Goal: Transaction & Acquisition: Book appointment/travel/reservation

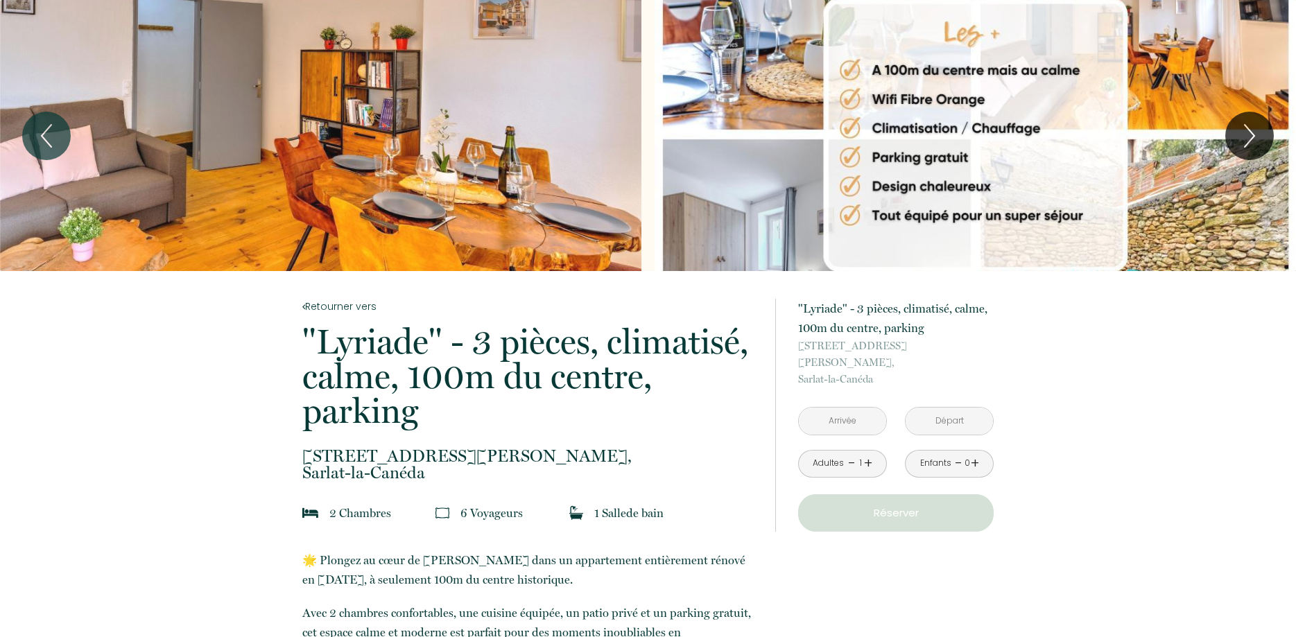
click at [347, 125] on div "Slideshow" at bounding box center [320, 135] width 641 height 271
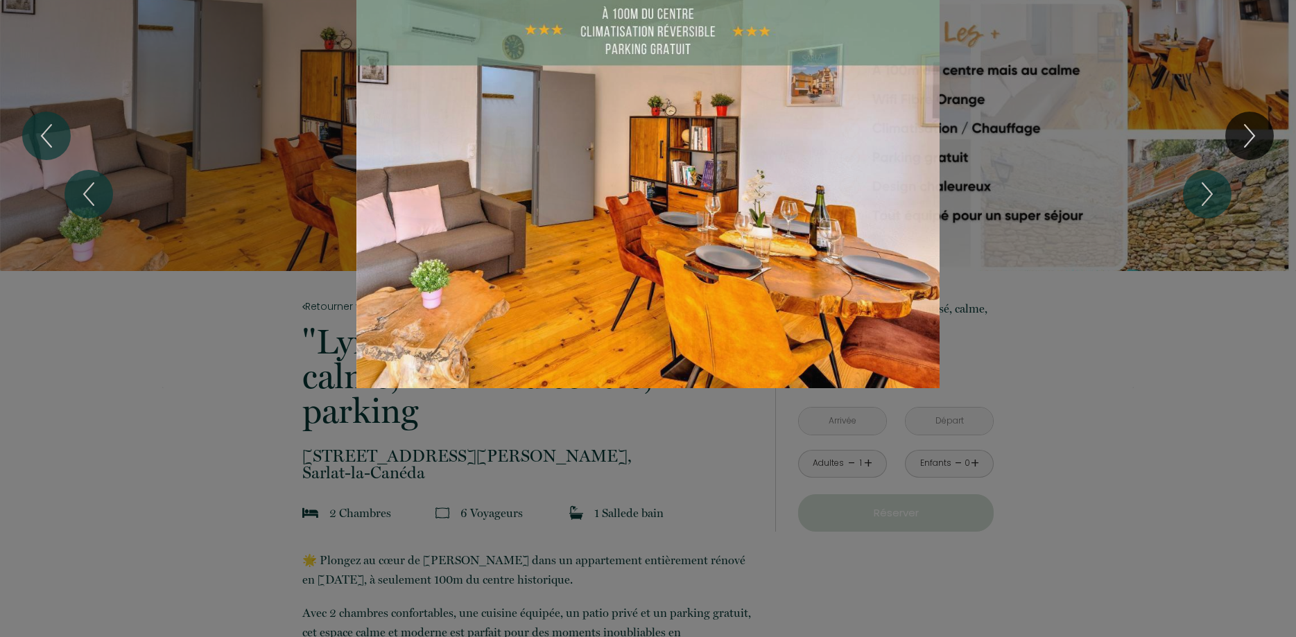
click at [1259, 144] on div "1 2 3 4 5 6 7 8 9 10 11 12 13 14" at bounding box center [648, 194] width 1296 height 388
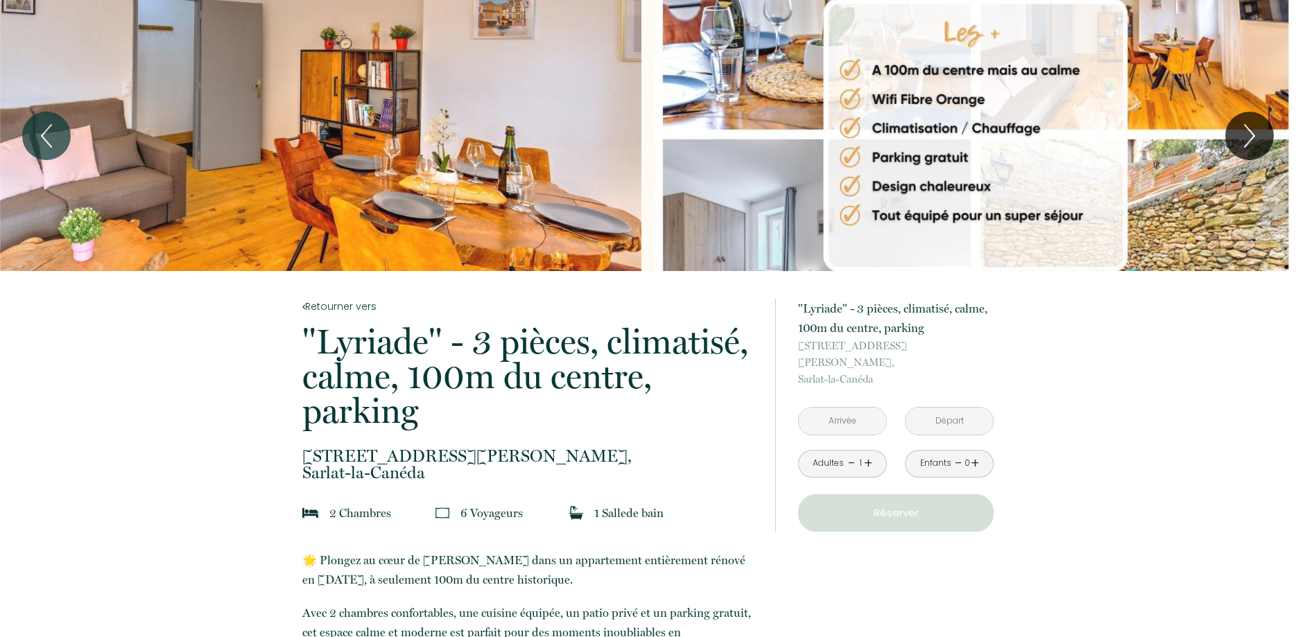
click at [573, 142] on div "Slideshow" at bounding box center [320, 135] width 641 height 271
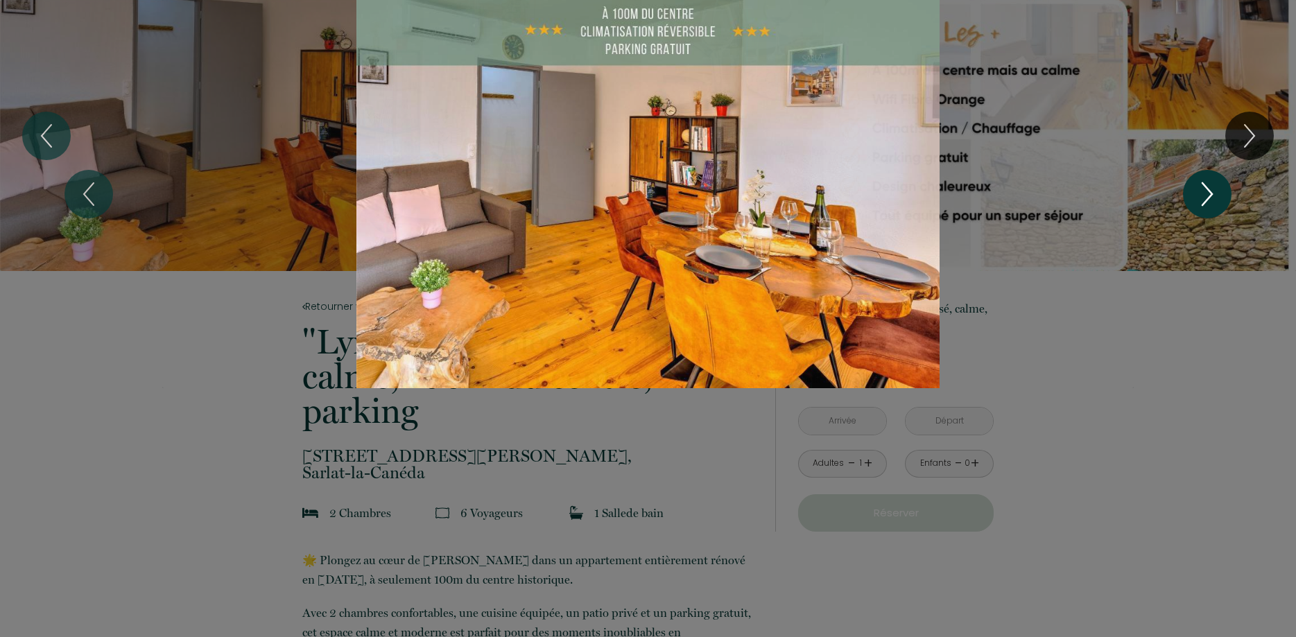
click at [1215, 198] on icon "Next" at bounding box center [1206, 194] width 29 height 42
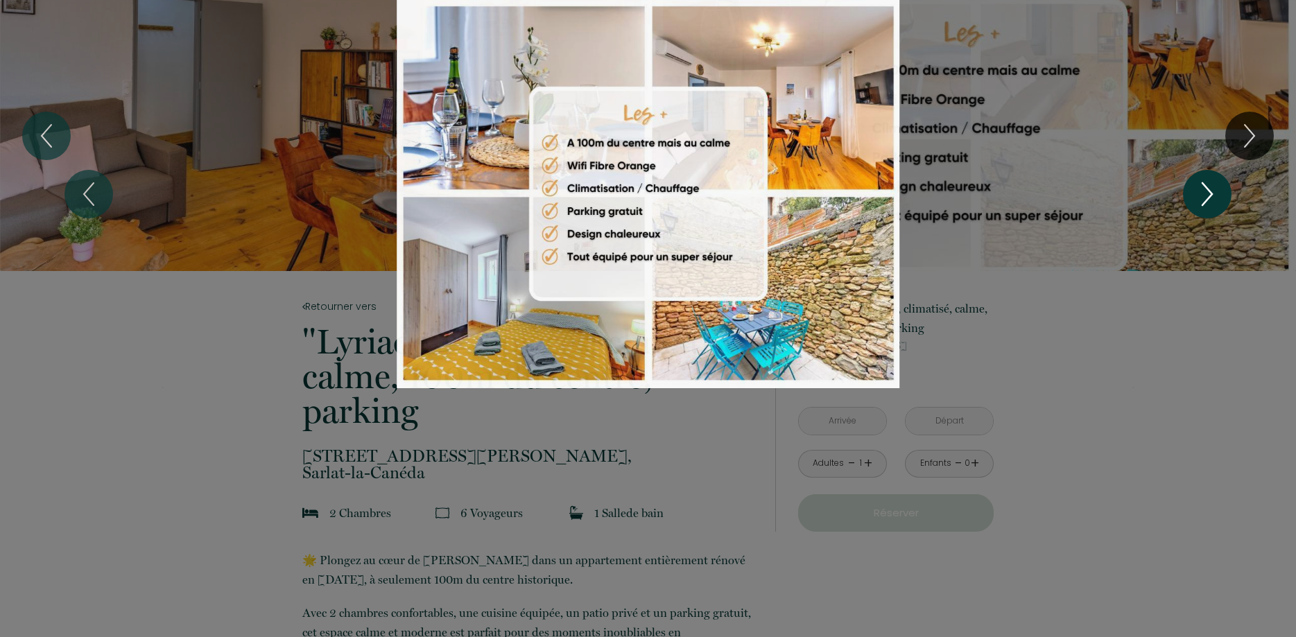
click at [1215, 198] on icon "Next" at bounding box center [1206, 194] width 29 height 42
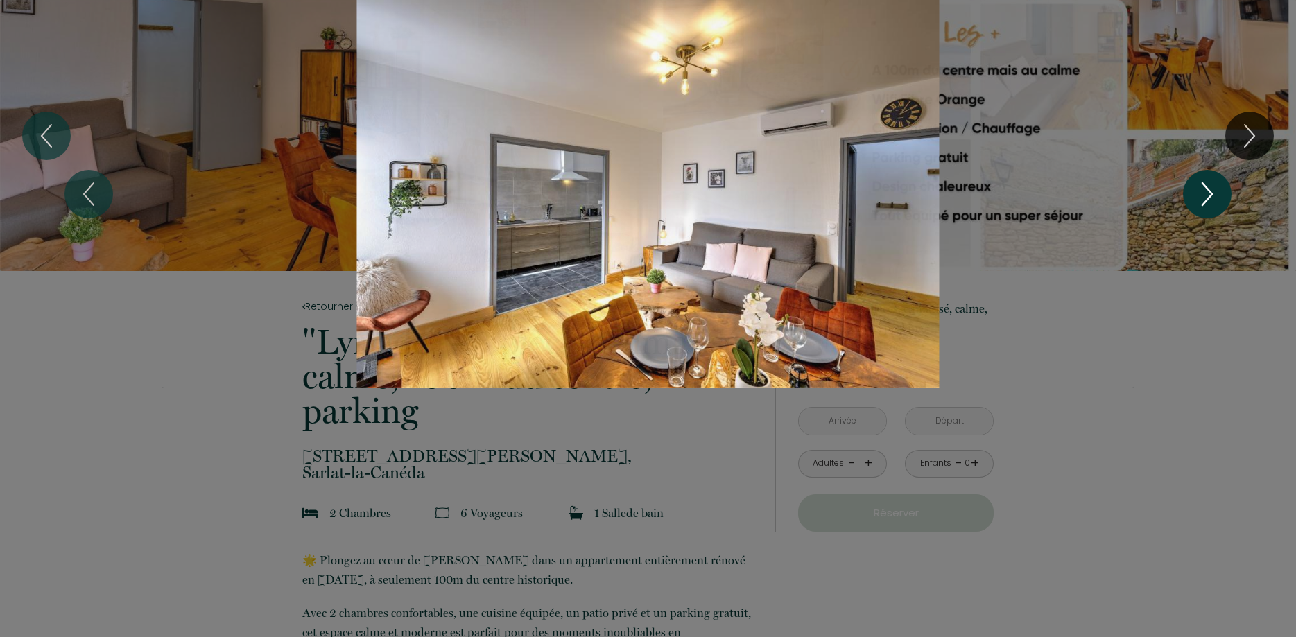
click at [1215, 198] on icon "Next" at bounding box center [1206, 194] width 29 height 42
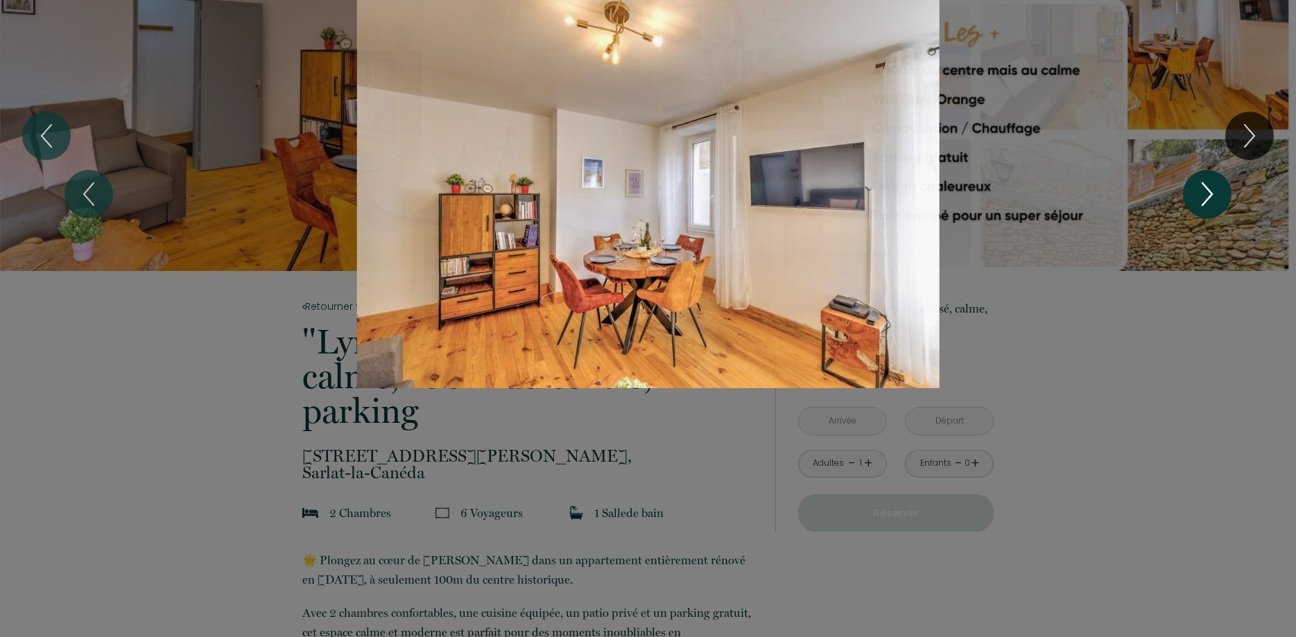
click at [1215, 198] on icon "Next" at bounding box center [1206, 194] width 29 height 42
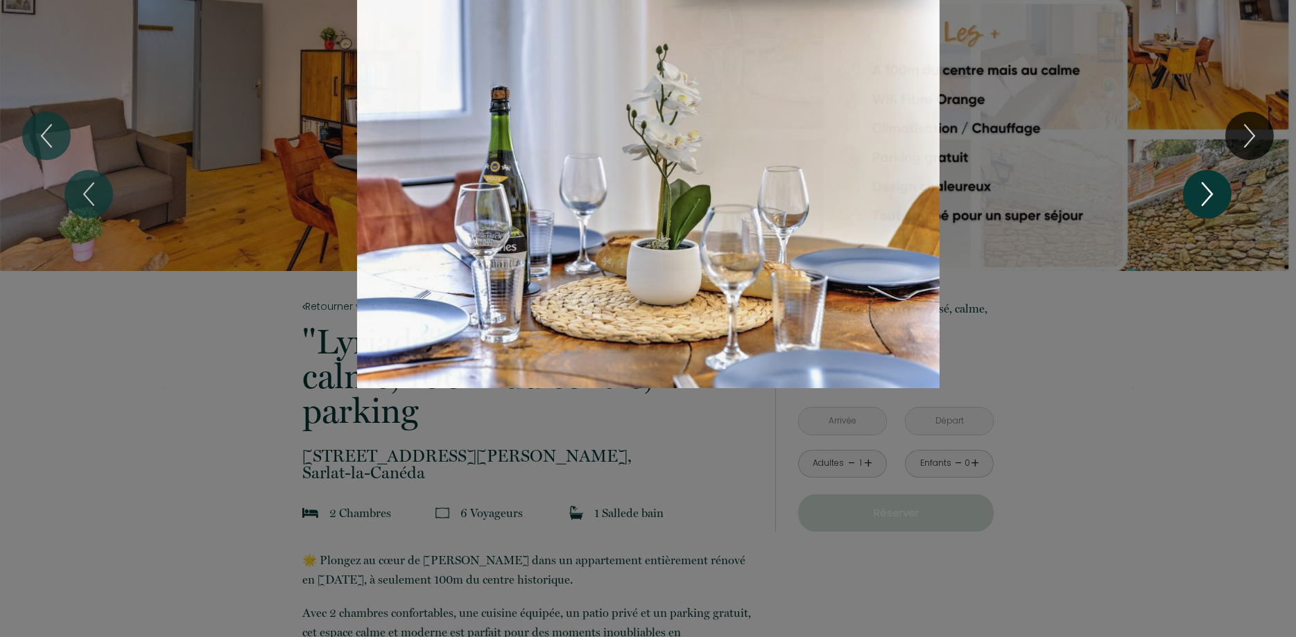
click at [1215, 198] on icon "Next" at bounding box center [1206, 194] width 29 height 42
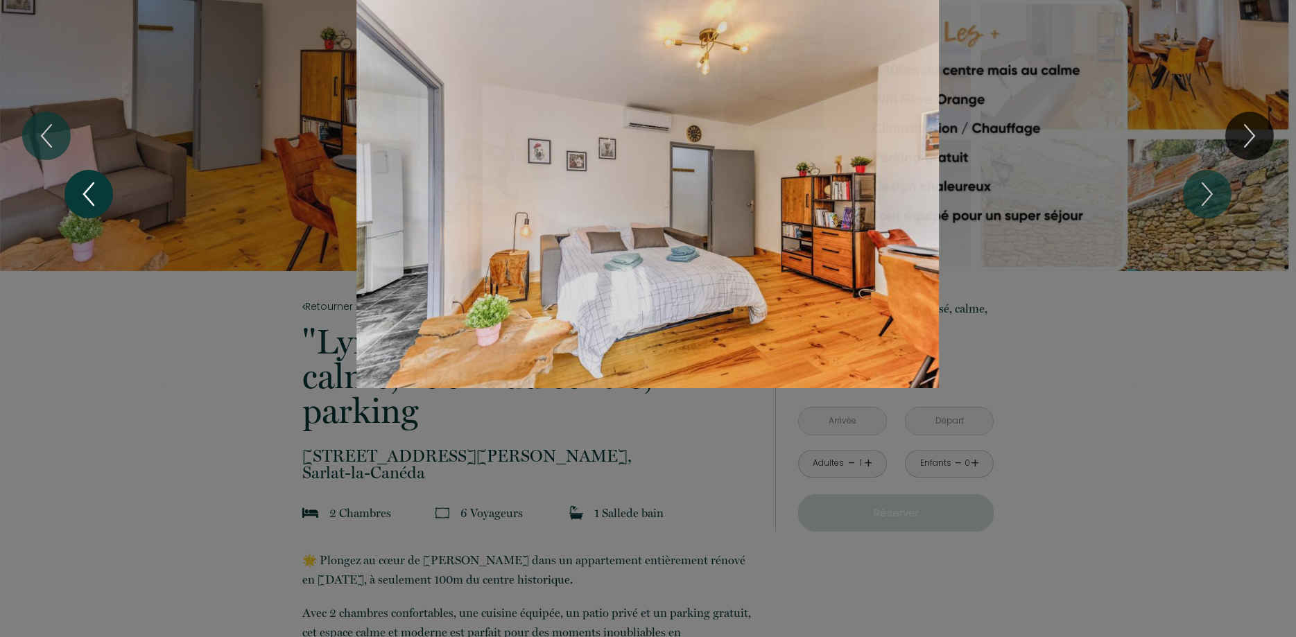
click at [89, 198] on icon "Previous" at bounding box center [88, 194] width 29 height 42
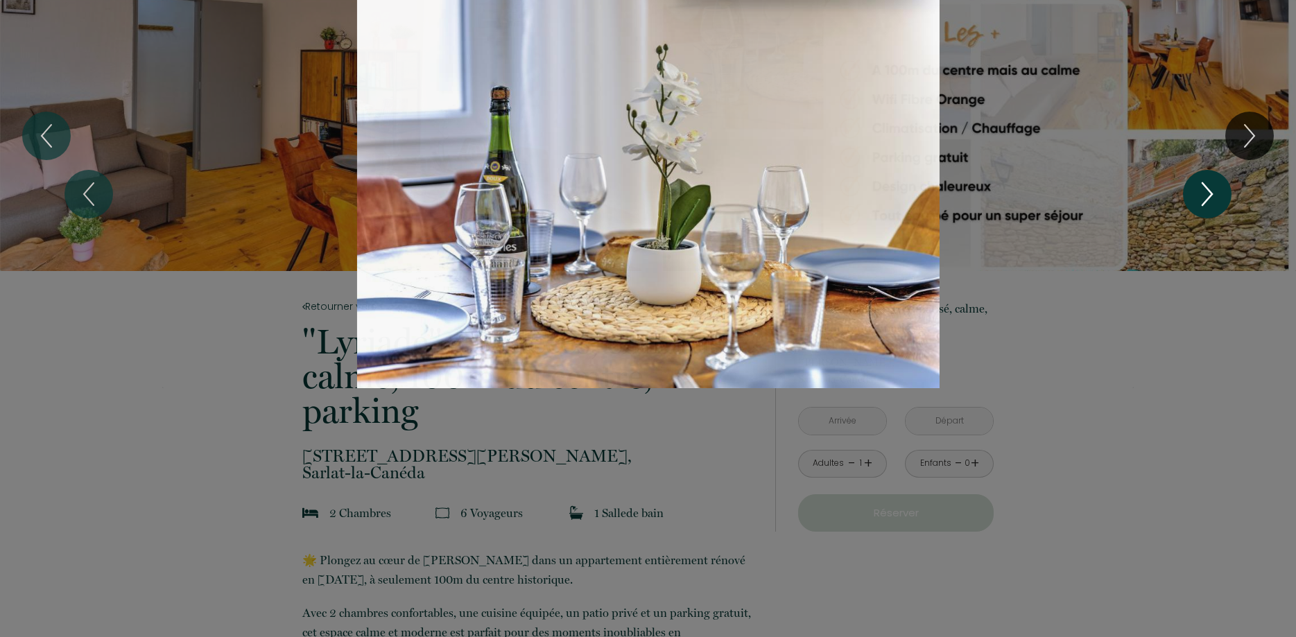
click at [1215, 195] on icon "Next" at bounding box center [1206, 194] width 29 height 42
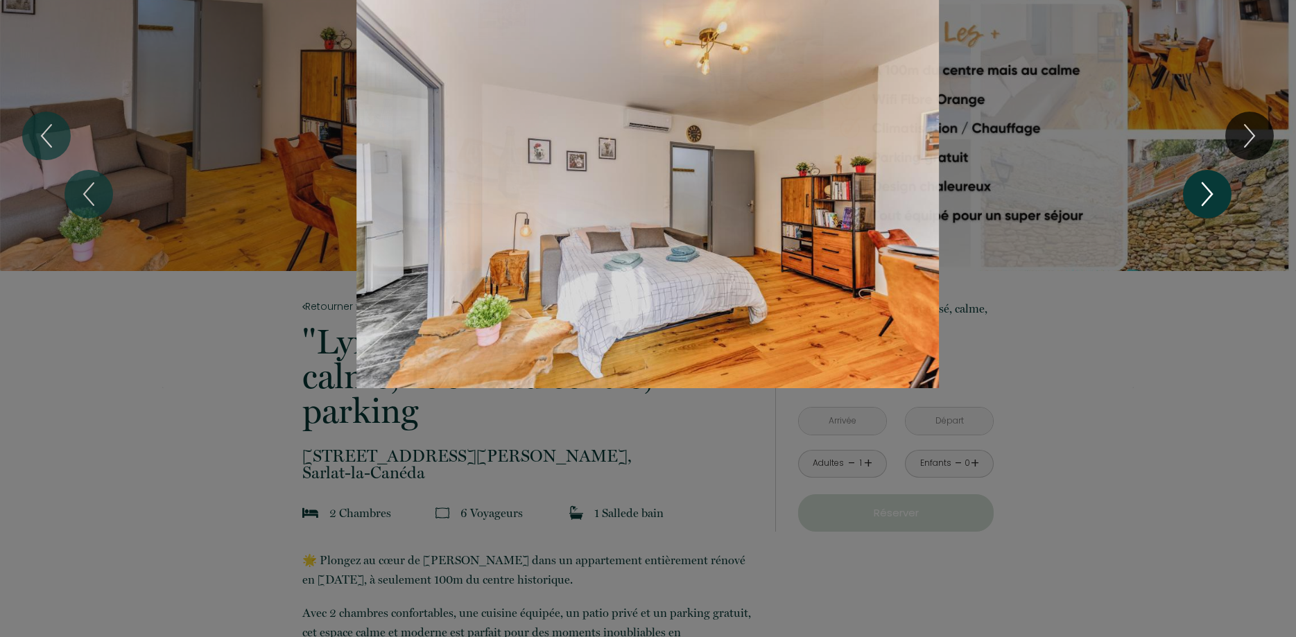
click at [1215, 195] on icon "Next" at bounding box center [1206, 194] width 29 height 42
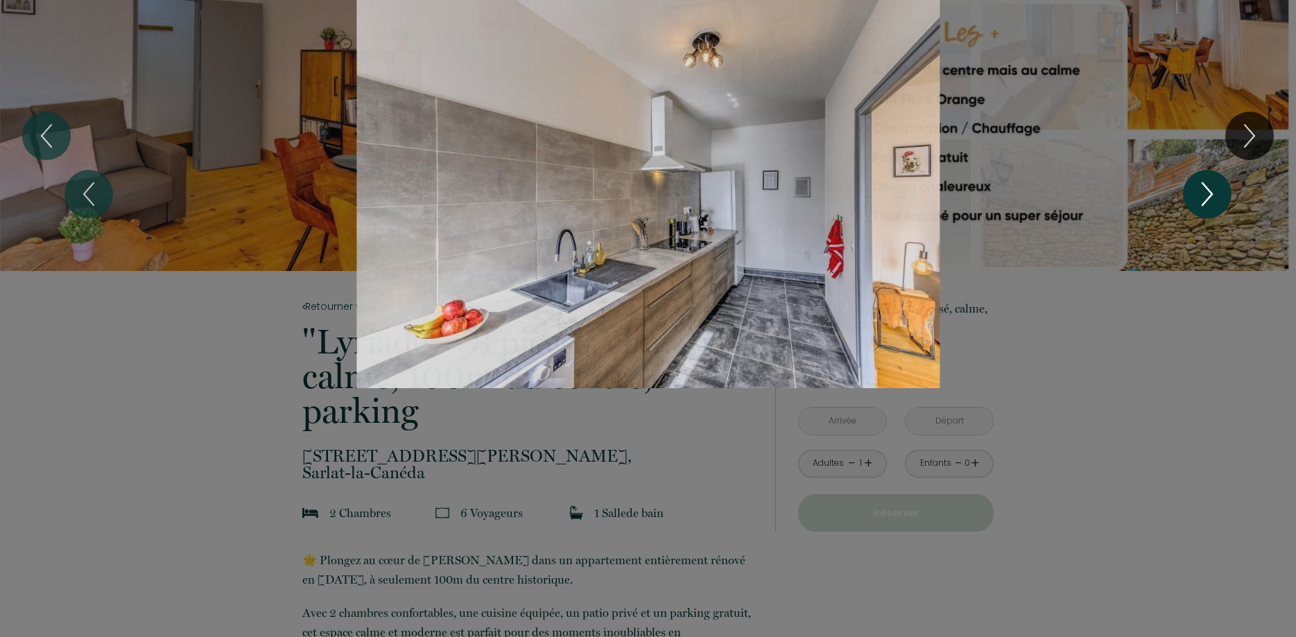
click at [1215, 195] on icon "Next" at bounding box center [1206, 194] width 29 height 42
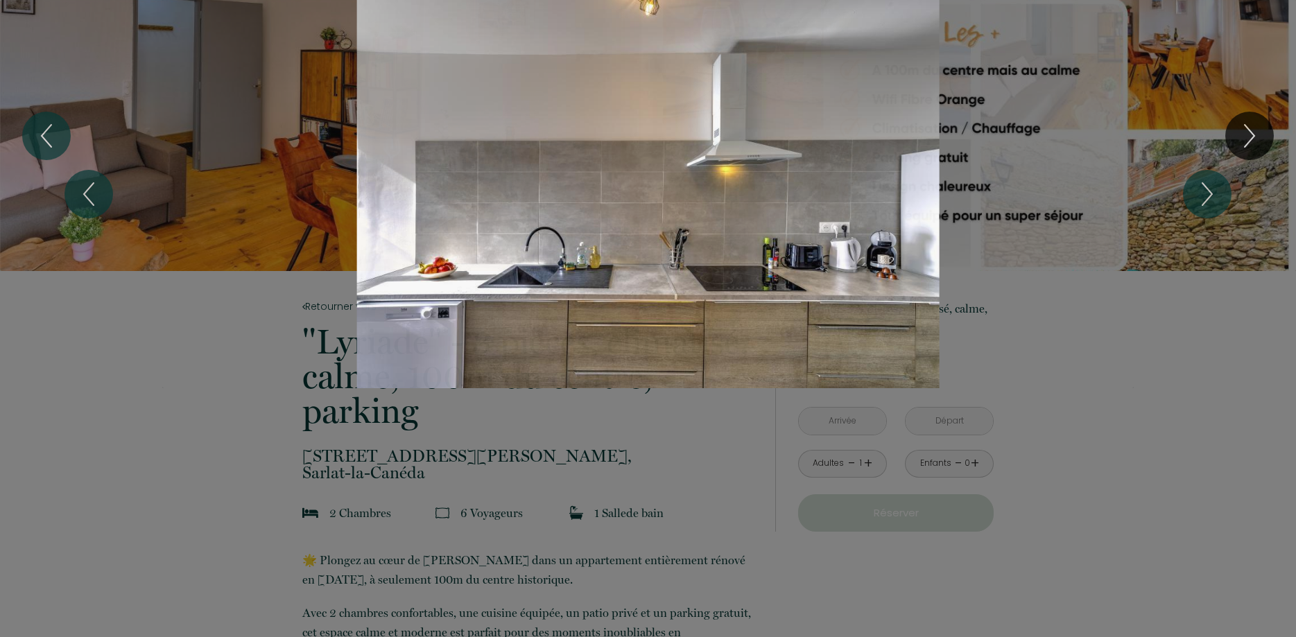
click at [1175, 570] on div at bounding box center [648, 318] width 1296 height 637
click at [1219, 64] on div "1 2 3 4 5 6 7 8 9 10 11 12 13 14" at bounding box center [648, 194] width 1296 height 388
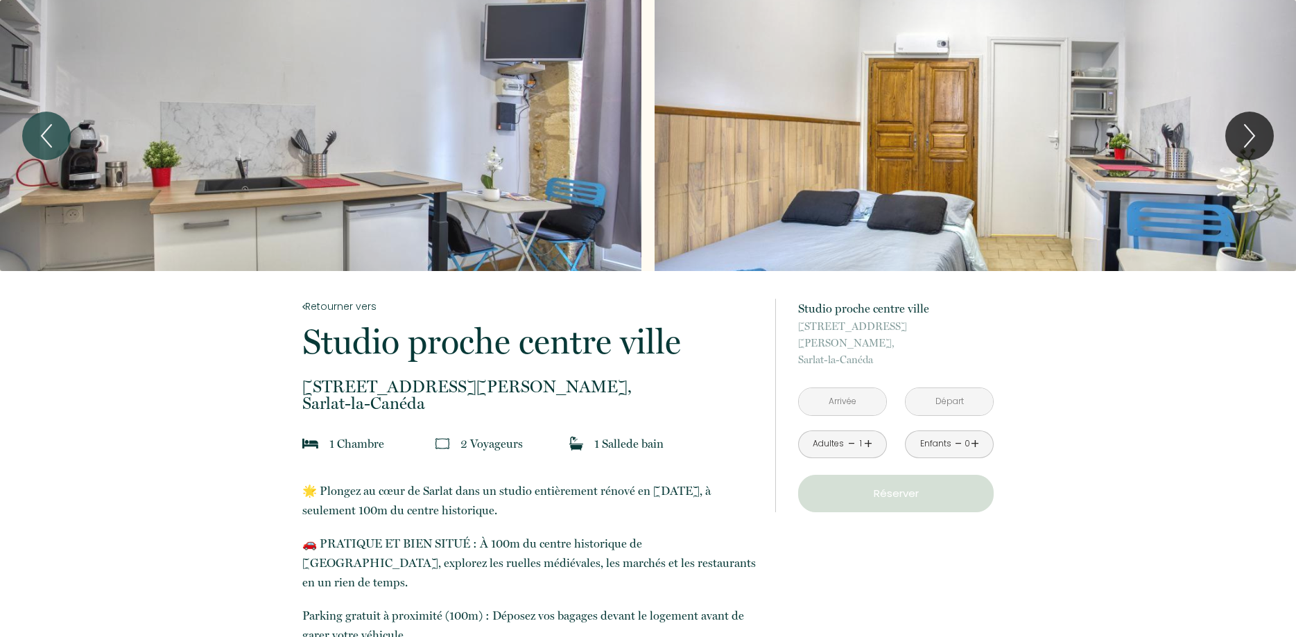
click at [471, 146] on div "Slideshow" at bounding box center [320, 135] width 641 height 271
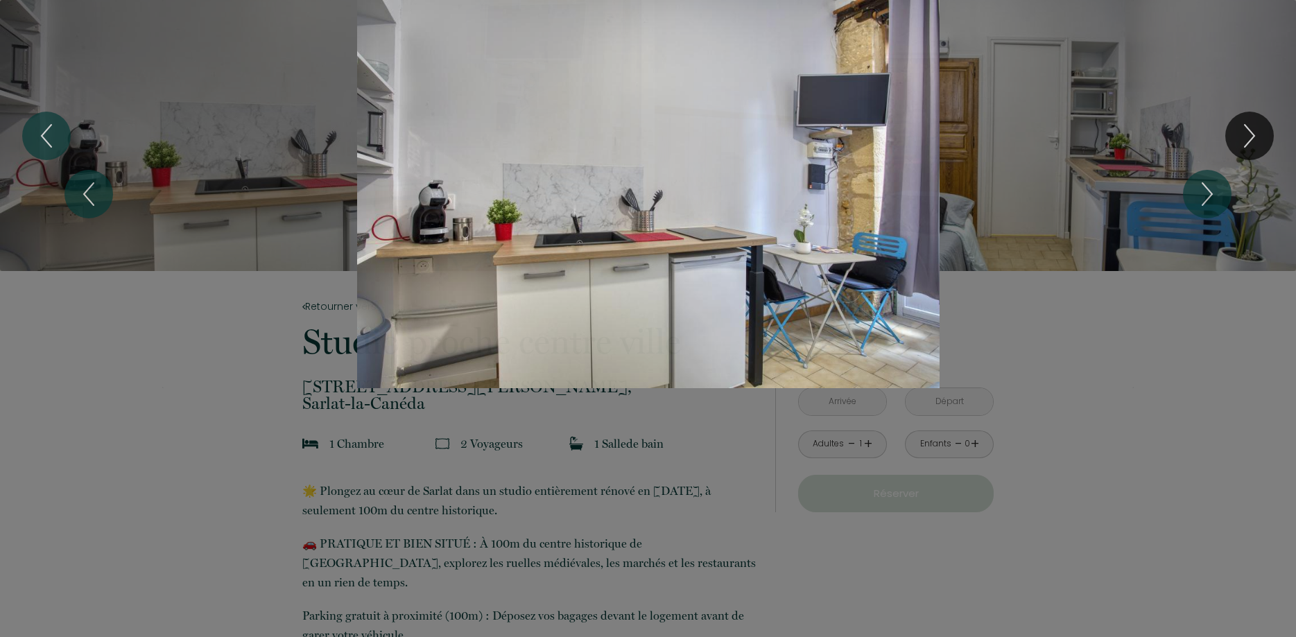
click at [1267, 124] on div "1 2 3 4 5" at bounding box center [648, 194] width 1296 height 388
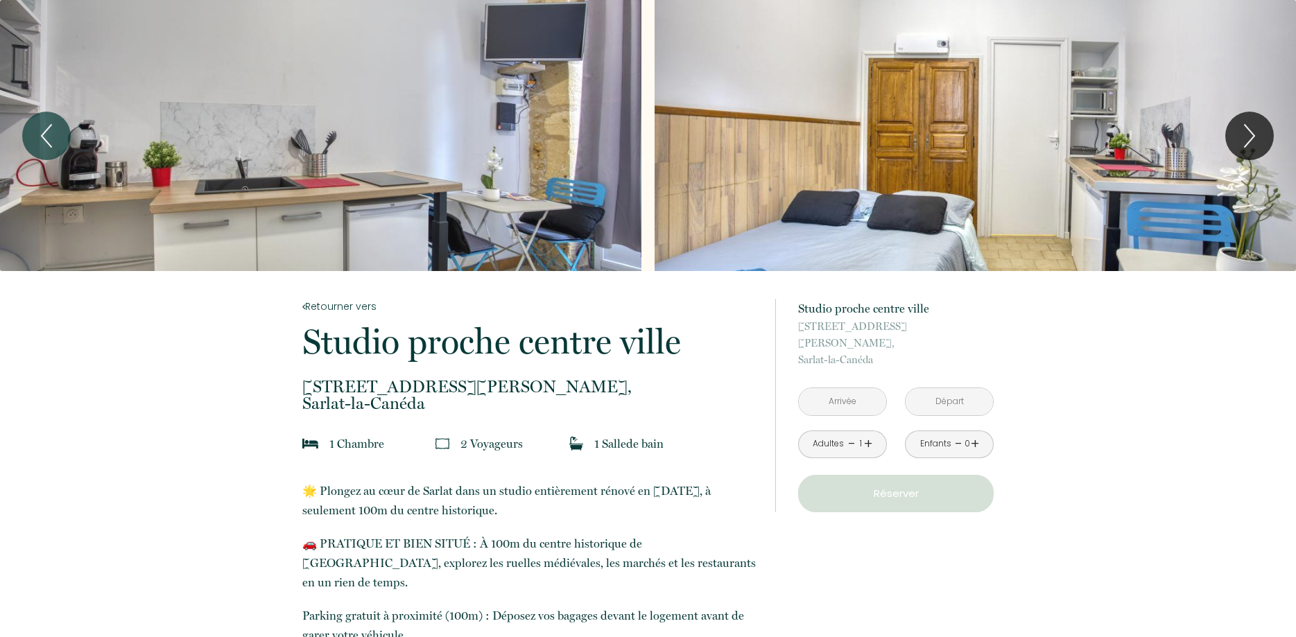
click at [360, 188] on div "Slideshow" at bounding box center [320, 135] width 641 height 271
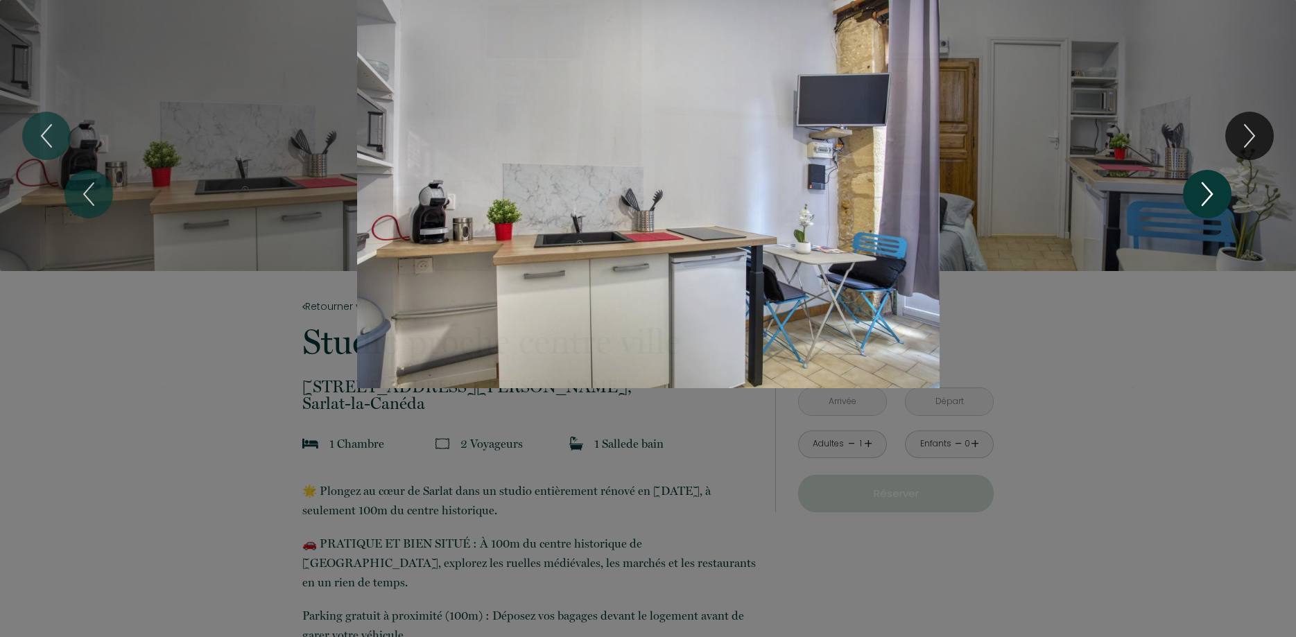
click at [1218, 193] on icon "Next" at bounding box center [1206, 194] width 29 height 42
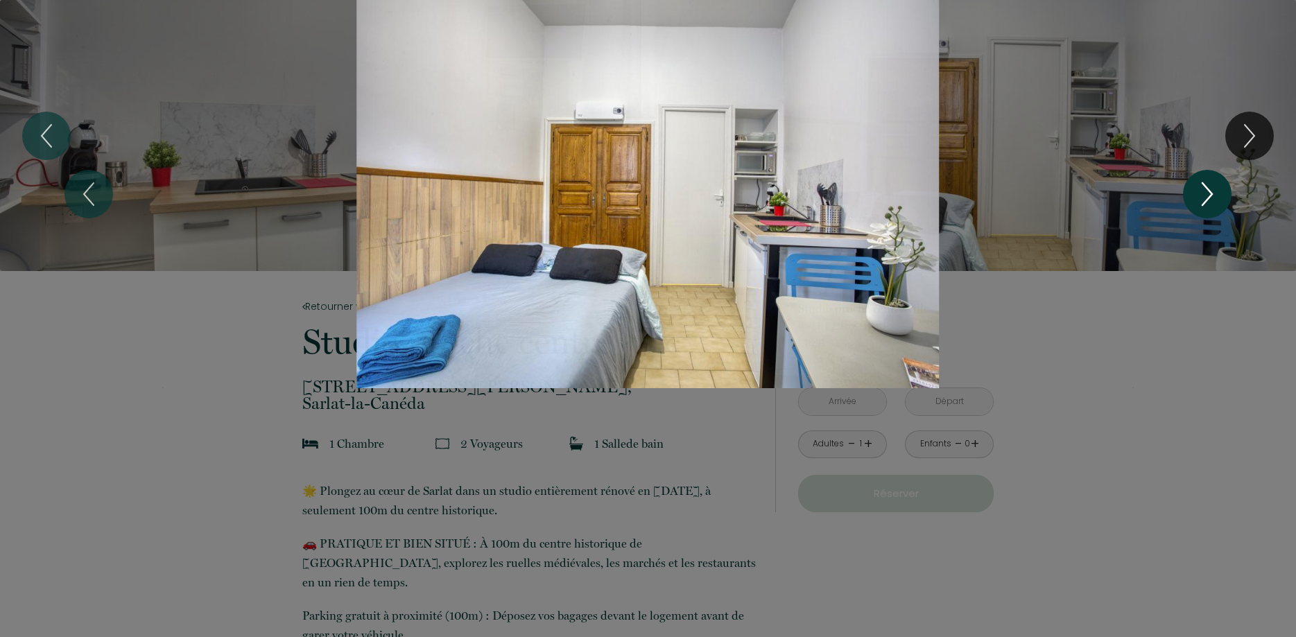
click at [1218, 193] on icon "Next" at bounding box center [1206, 194] width 29 height 42
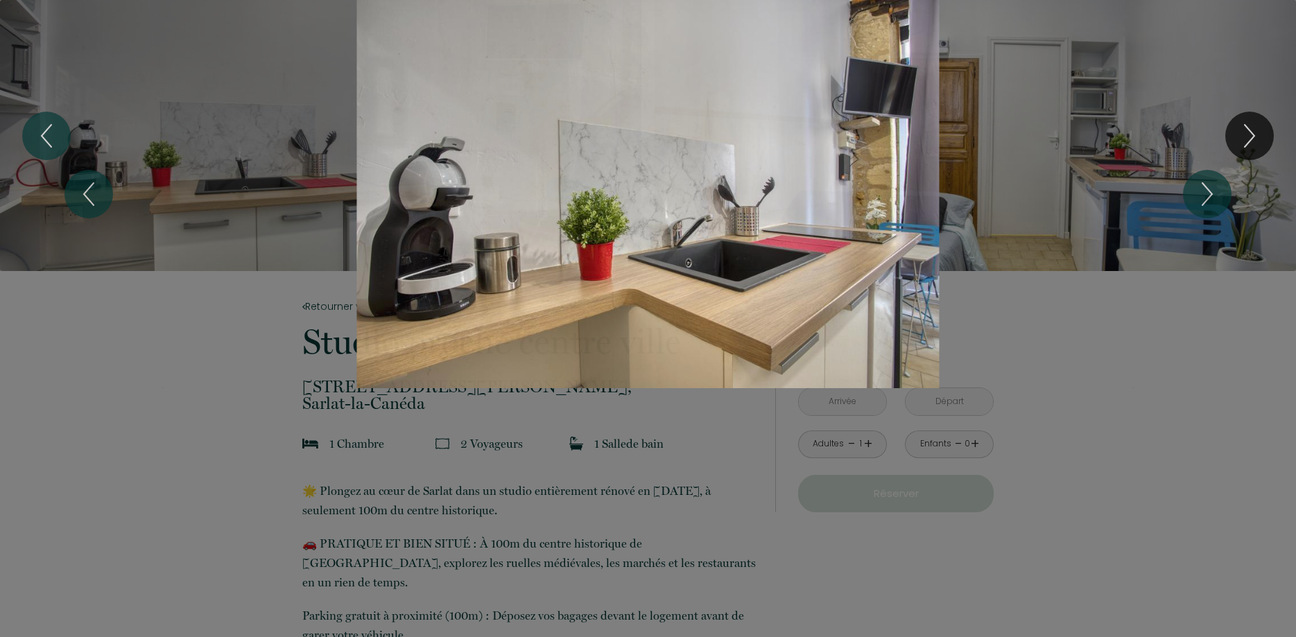
click at [1167, 444] on div at bounding box center [648, 318] width 1296 height 637
click at [1248, 134] on div "1 2 3 4 5" at bounding box center [648, 194] width 1296 height 388
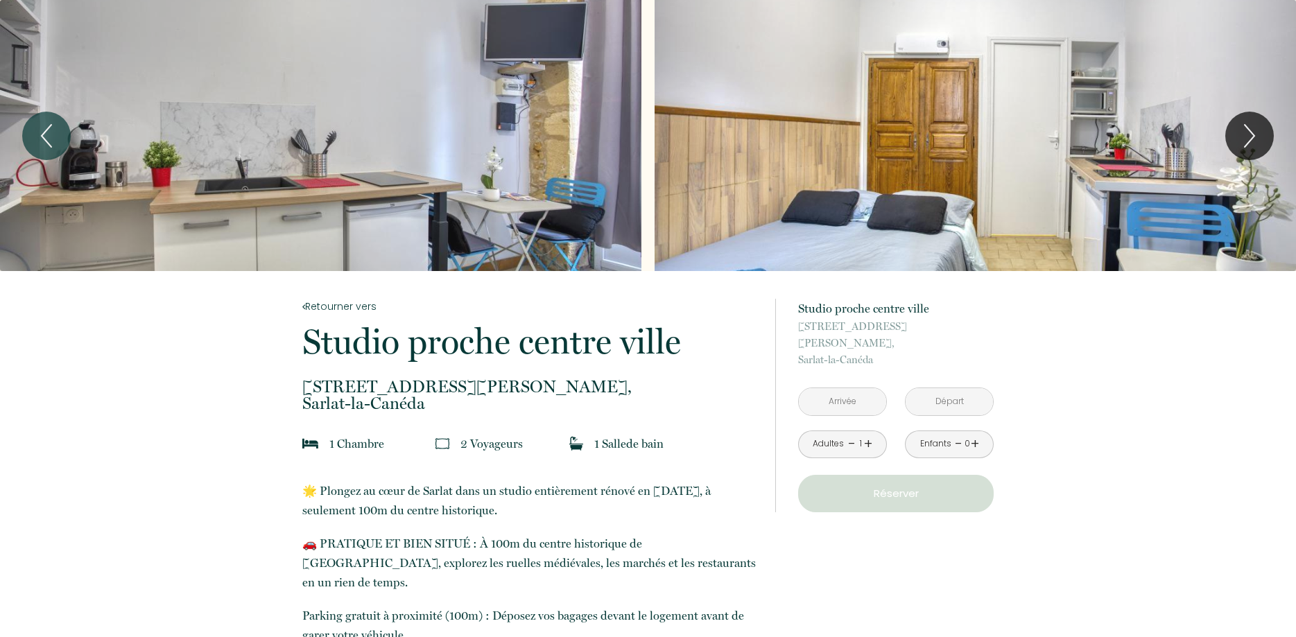
click at [847, 388] on input "text" at bounding box center [842, 401] width 87 height 27
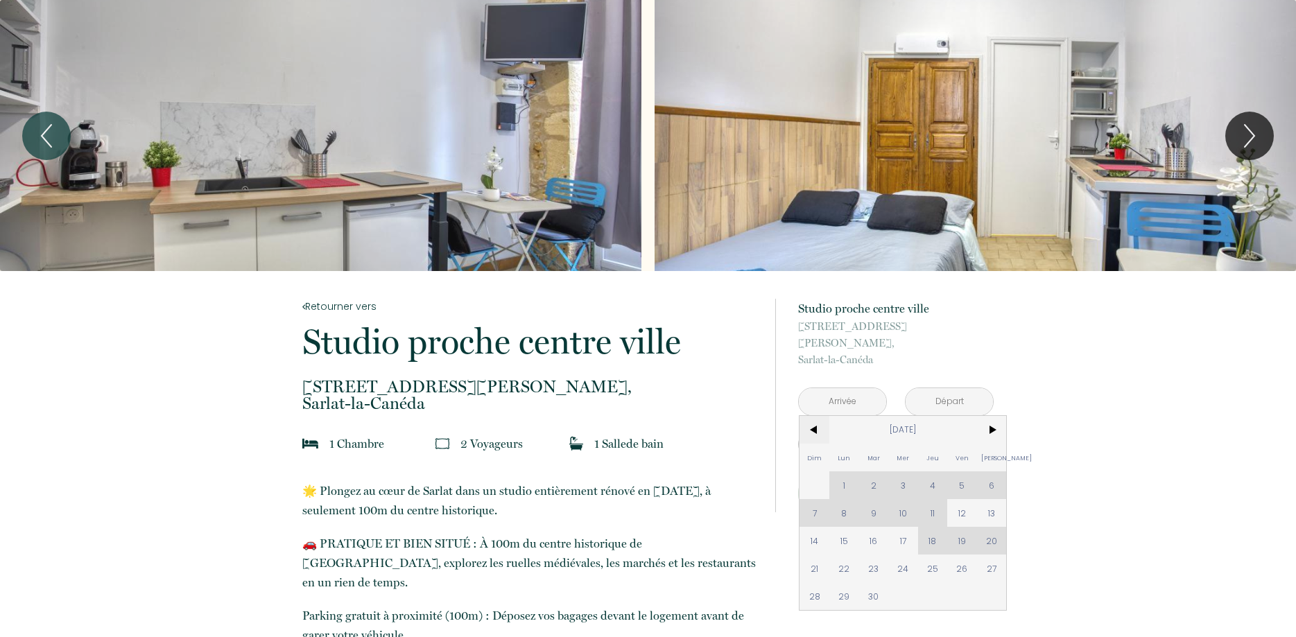
click at [810, 416] on span "<" at bounding box center [814, 430] width 30 height 28
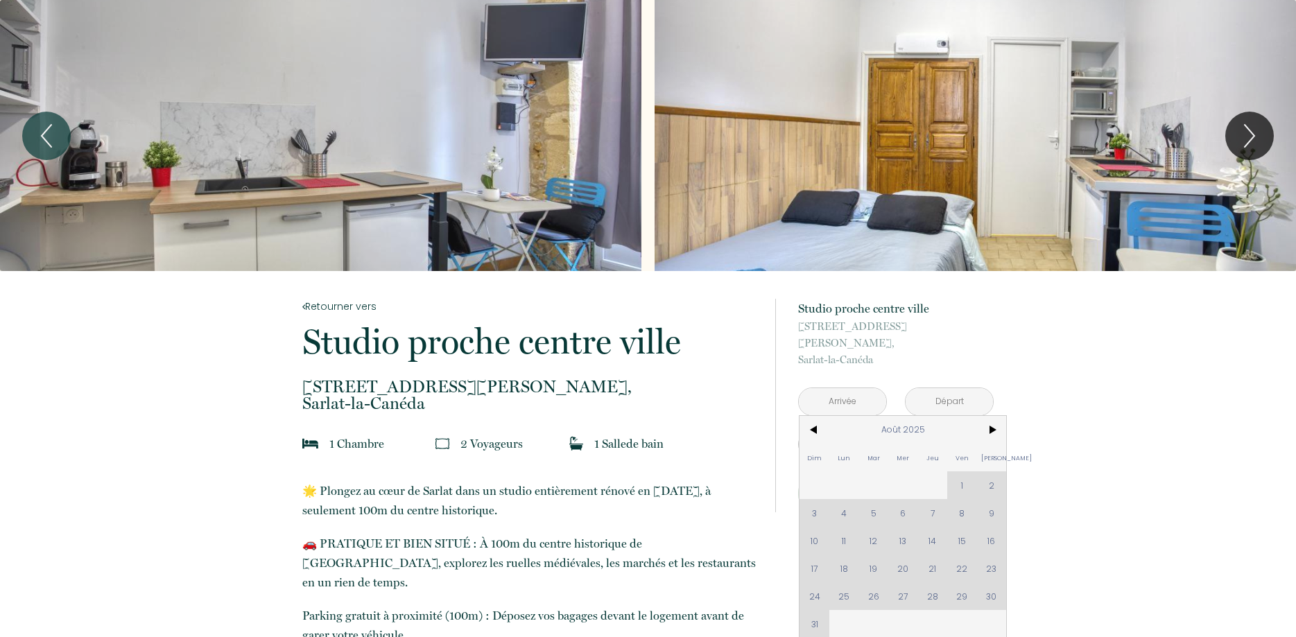
click at [875, 557] on div "Dim Lun Mar Mer Jeu Ven Sam 1 2 3 4 5 6 7 8 9 10 11 12 13 14 15 16 17 18 19 20 …" at bounding box center [902, 527] width 207 height 222
click at [990, 416] on span ">" at bounding box center [992, 430] width 30 height 28
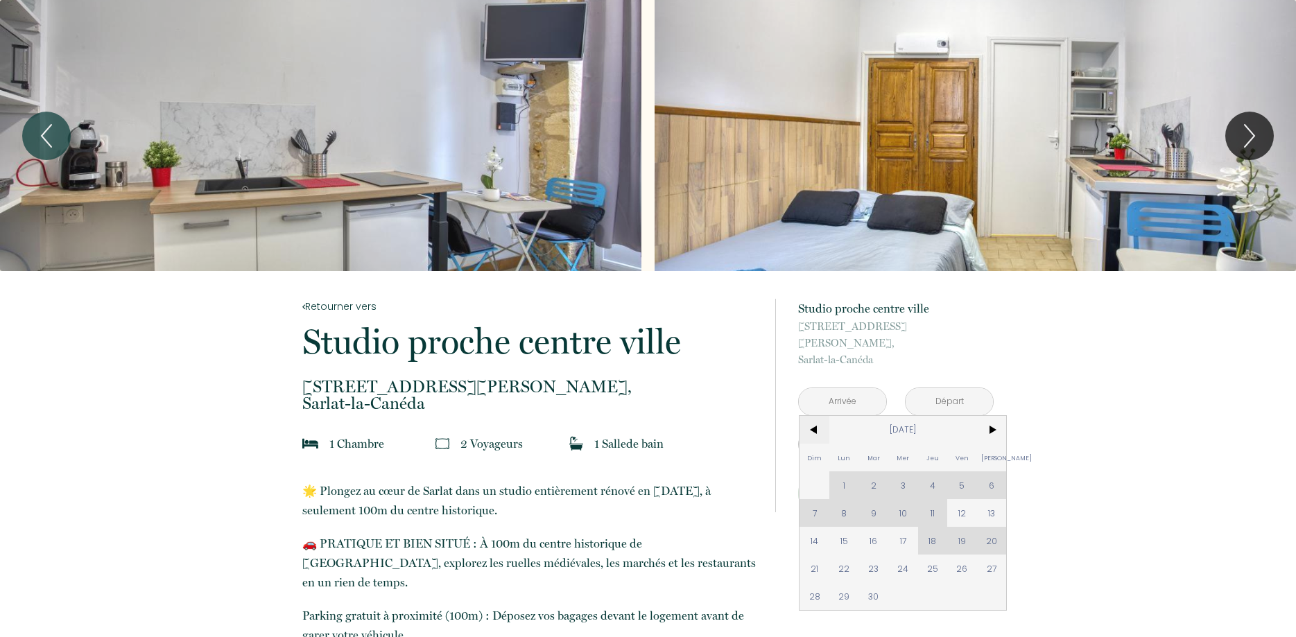
click at [817, 416] on span "<" at bounding box center [814, 430] width 30 height 28
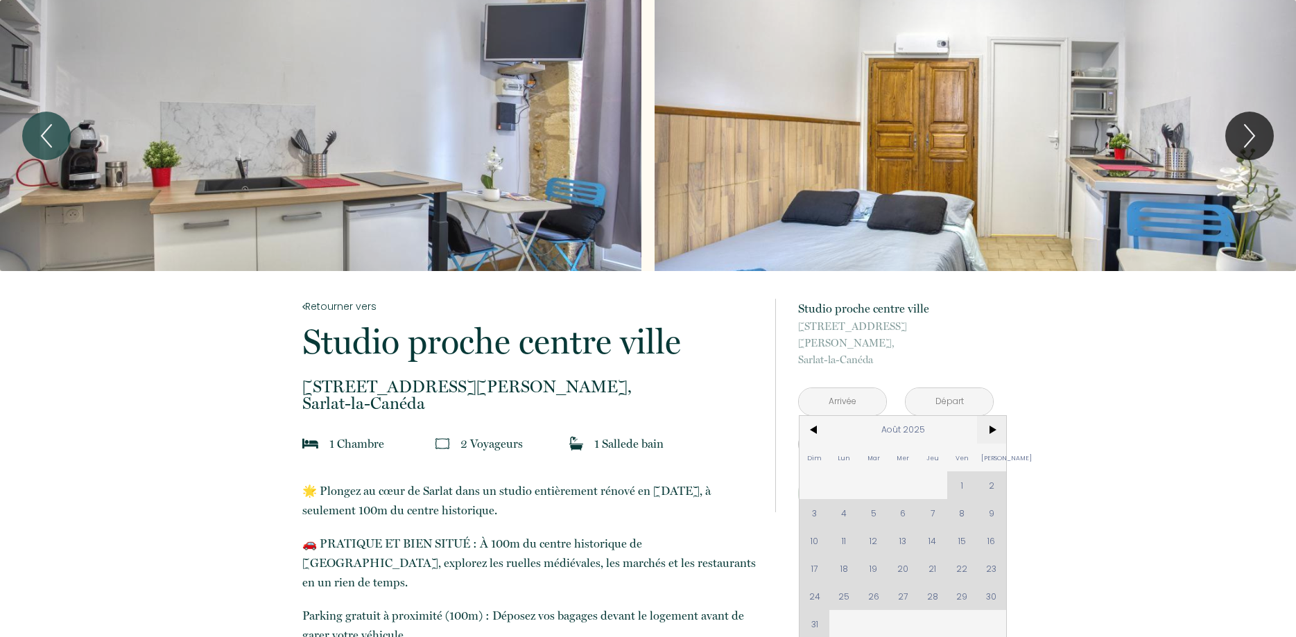
click at [989, 416] on span ">" at bounding box center [992, 430] width 30 height 28
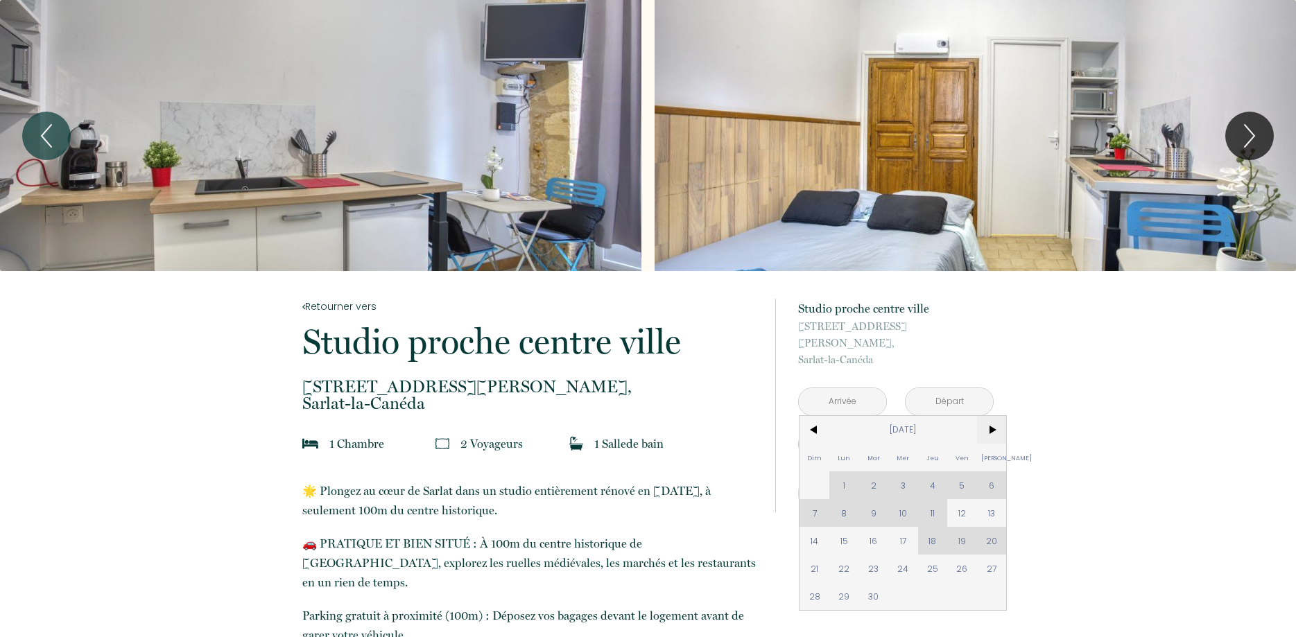
click at [984, 416] on span ">" at bounding box center [992, 430] width 30 height 28
click at [997, 416] on span ">" at bounding box center [992, 430] width 30 height 28
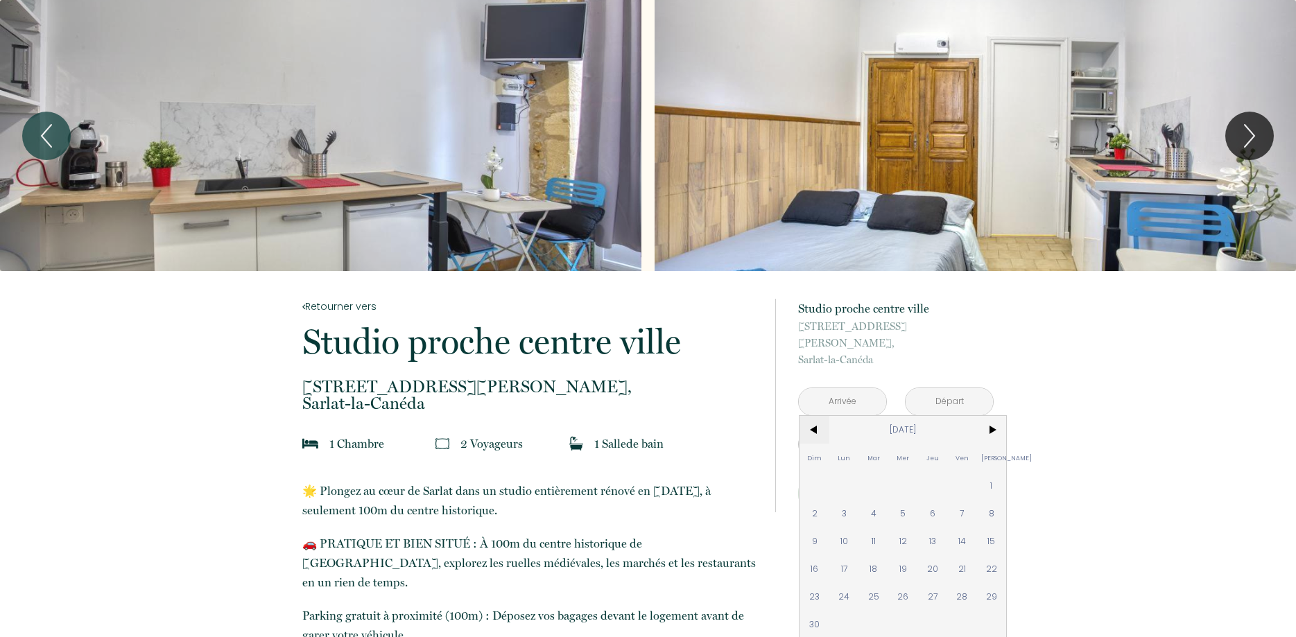
click at [806, 416] on span "<" at bounding box center [814, 430] width 30 height 28
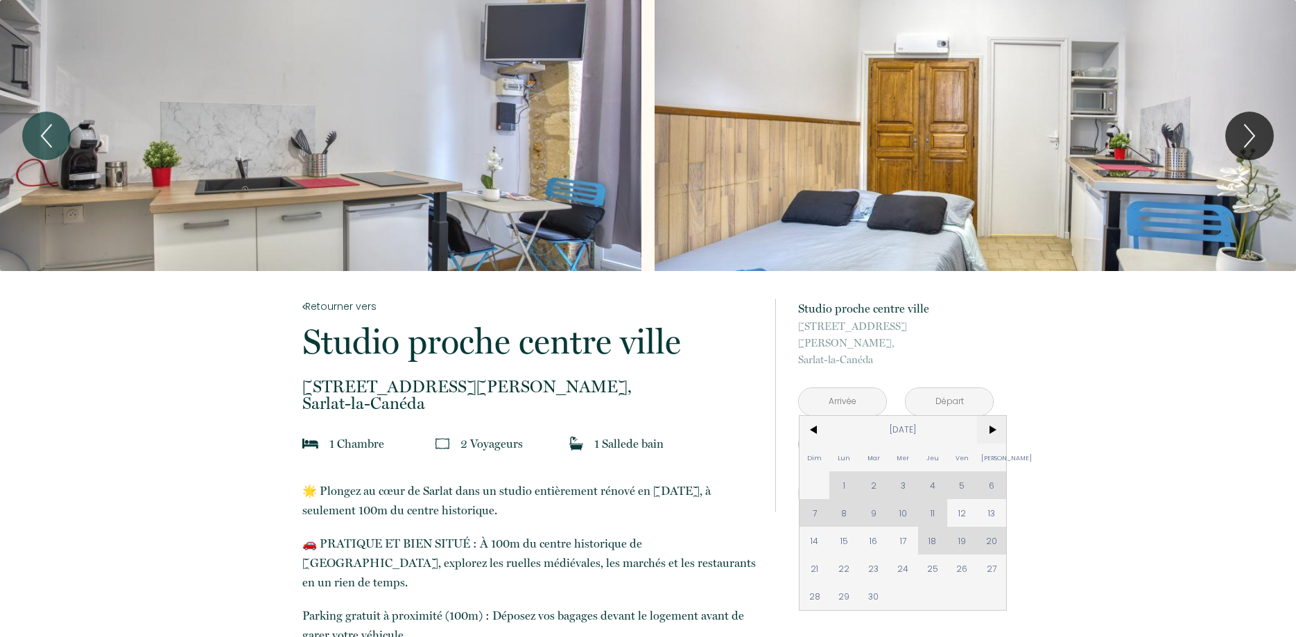
click at [998, 416] on span ">" at bounding box center [992, 430] width 30 height 28
click at [997, 416] on span ">" at bounding box center [992, 430] width 30 height 28
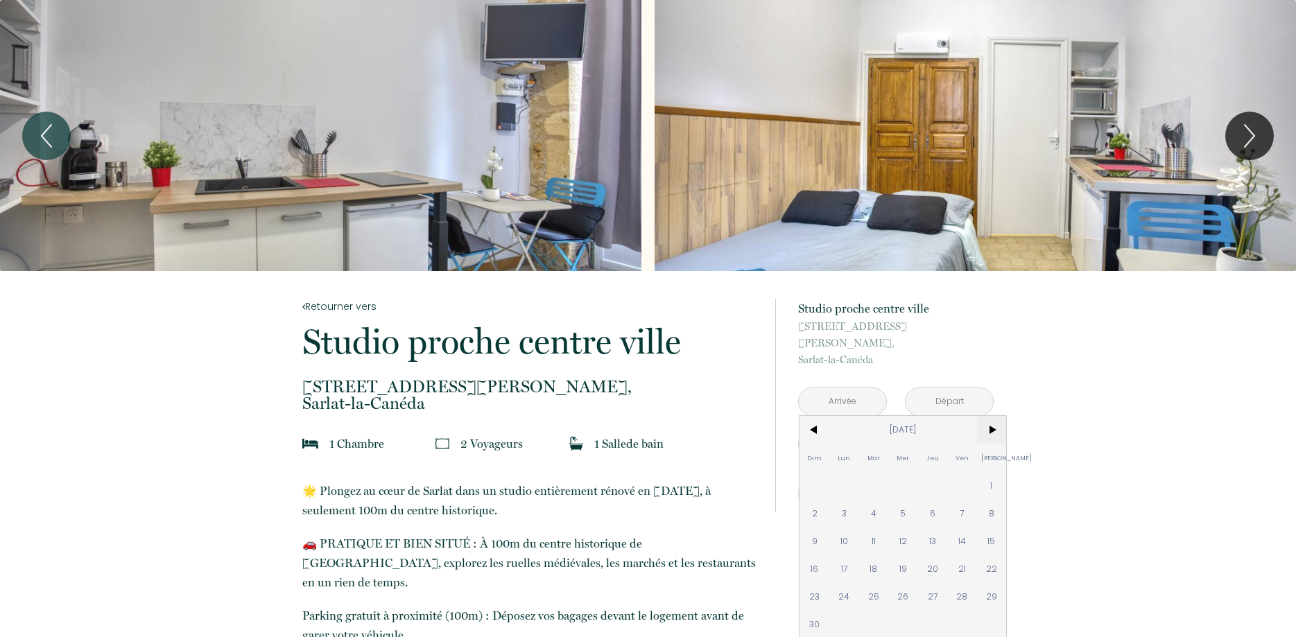
click at [997, 416] on span ">" at bounding box center [992, 430] width 30 height 28
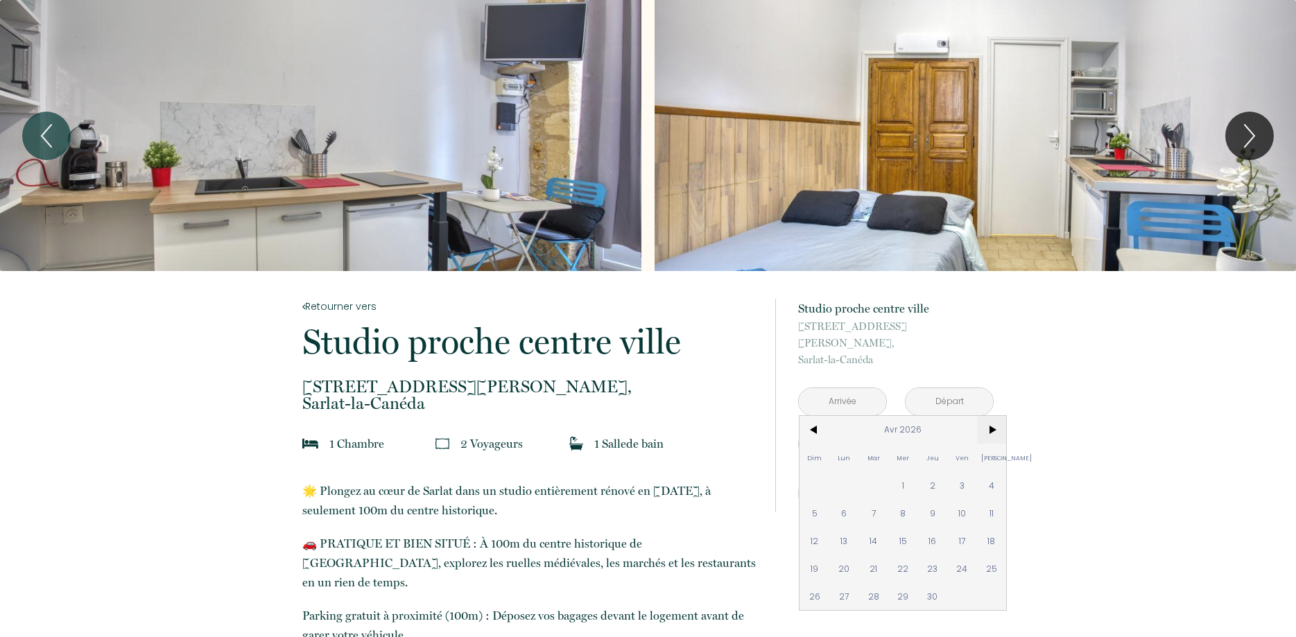
click at [997, 416] on span ">" at bounding box center [992, 430] width 30 height 28
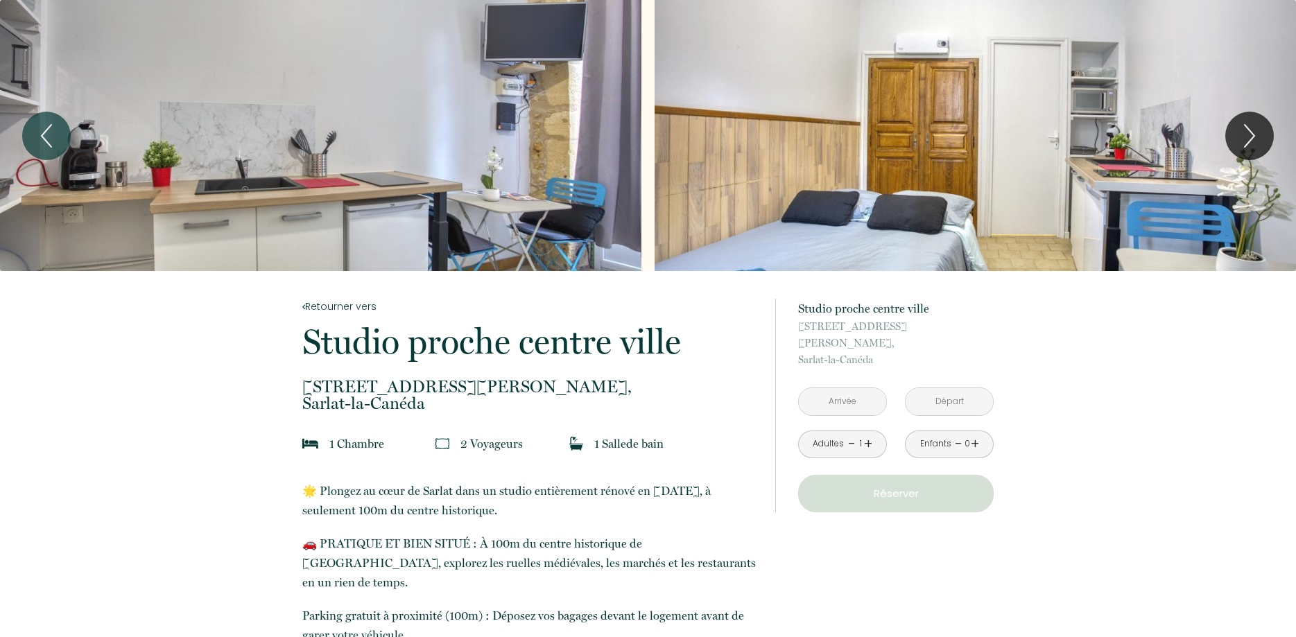
click at [954, 437] on div "Enfants - 0 +" at bounding box center [949, 444] width 89 height 28
click at [860, 388] on input "text" at bounding box center [842, 401] width 87 height 27
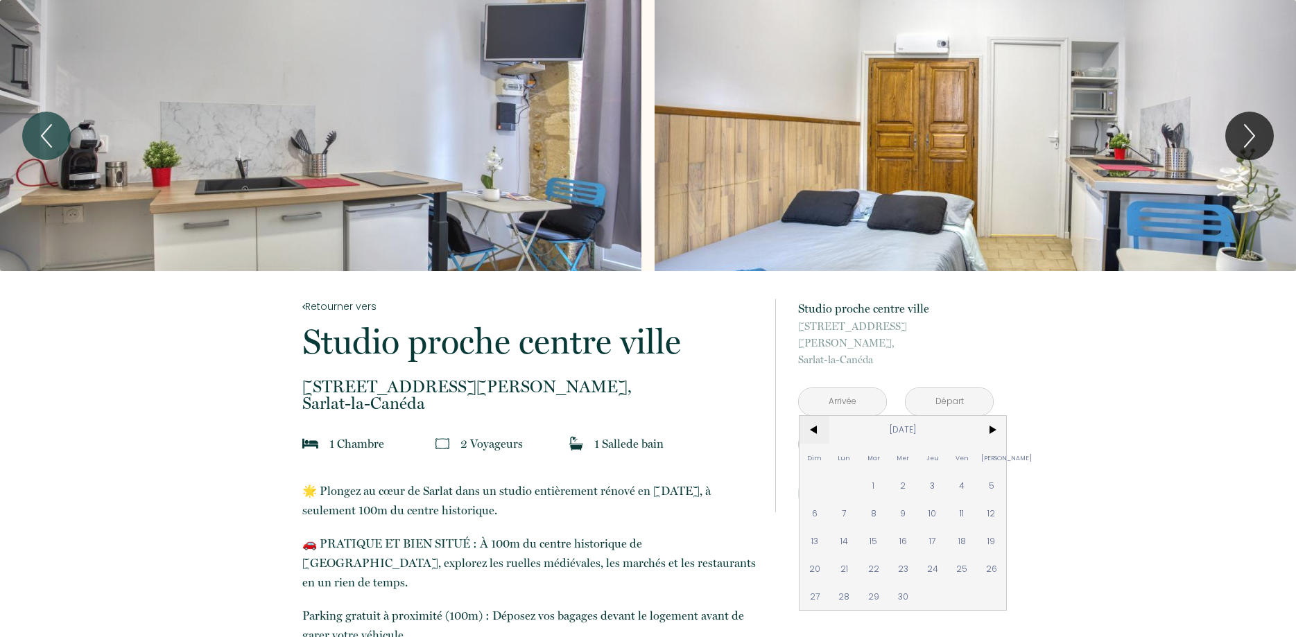
click at [819, 416] on span "<" at bounding box center [814, 430] width 30 height 28
click at [985, 471] on span "4" at bounding box center [992, 485] width 30 height 28
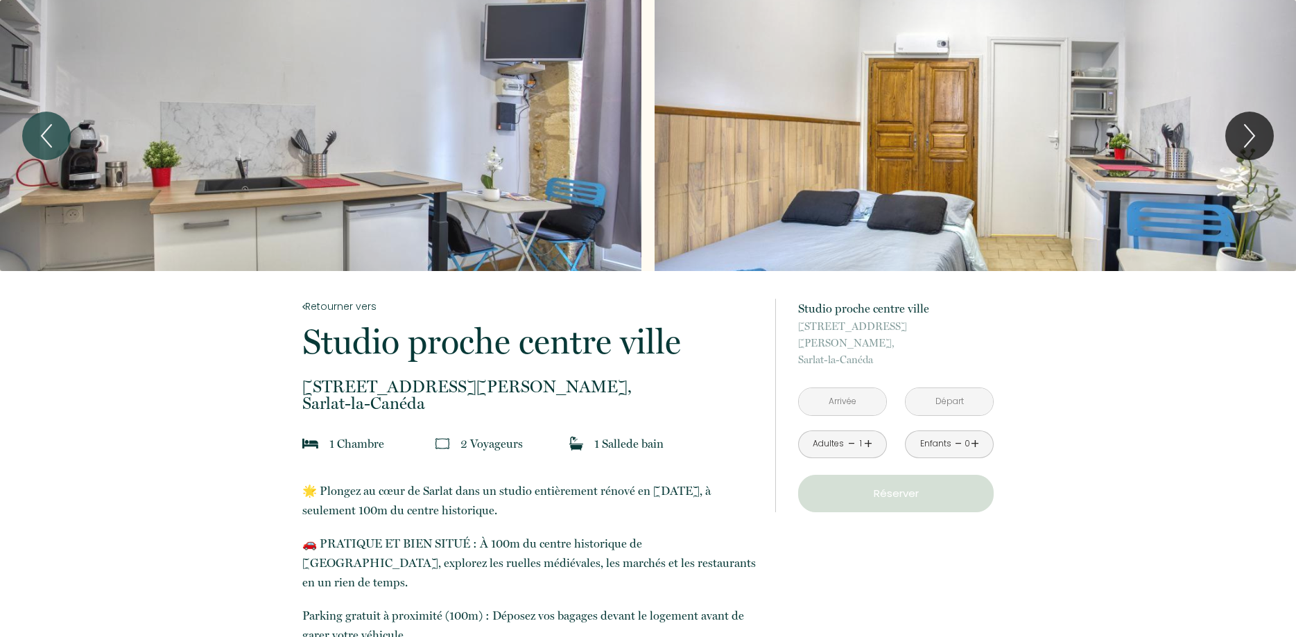
type input "Sam 04 Juil 2026"
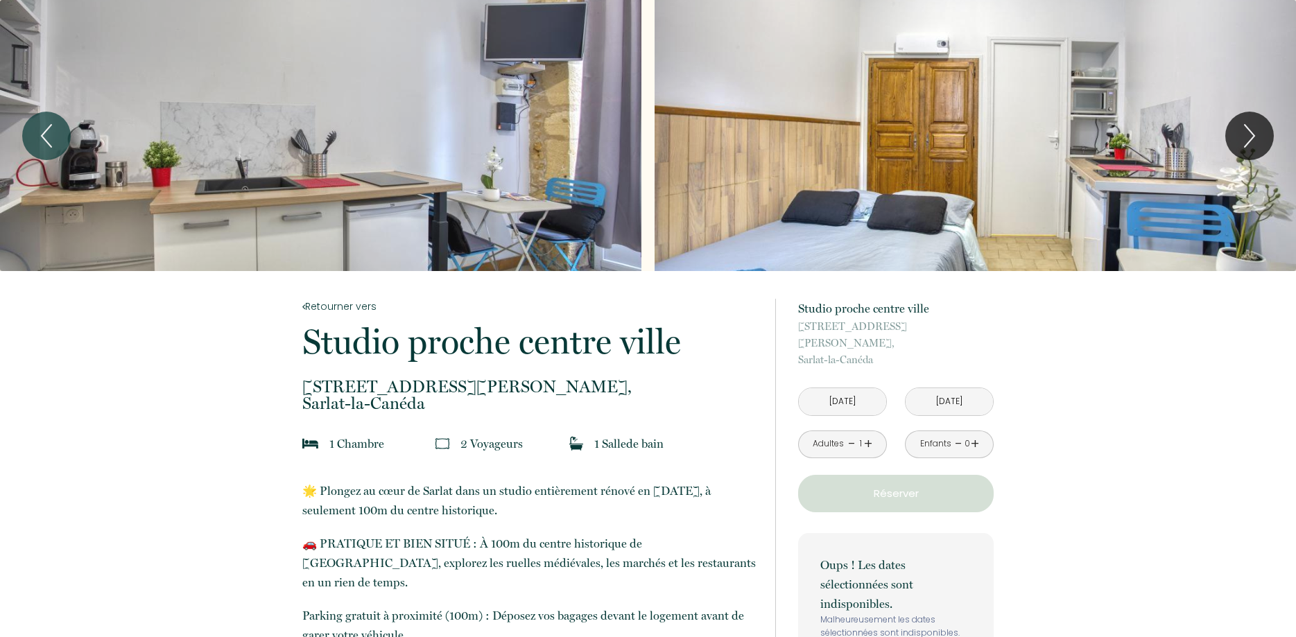
click at [975, 388] on input "Dim 05 Juil 2026" at bounding box center [948, 401] width 87 height 27
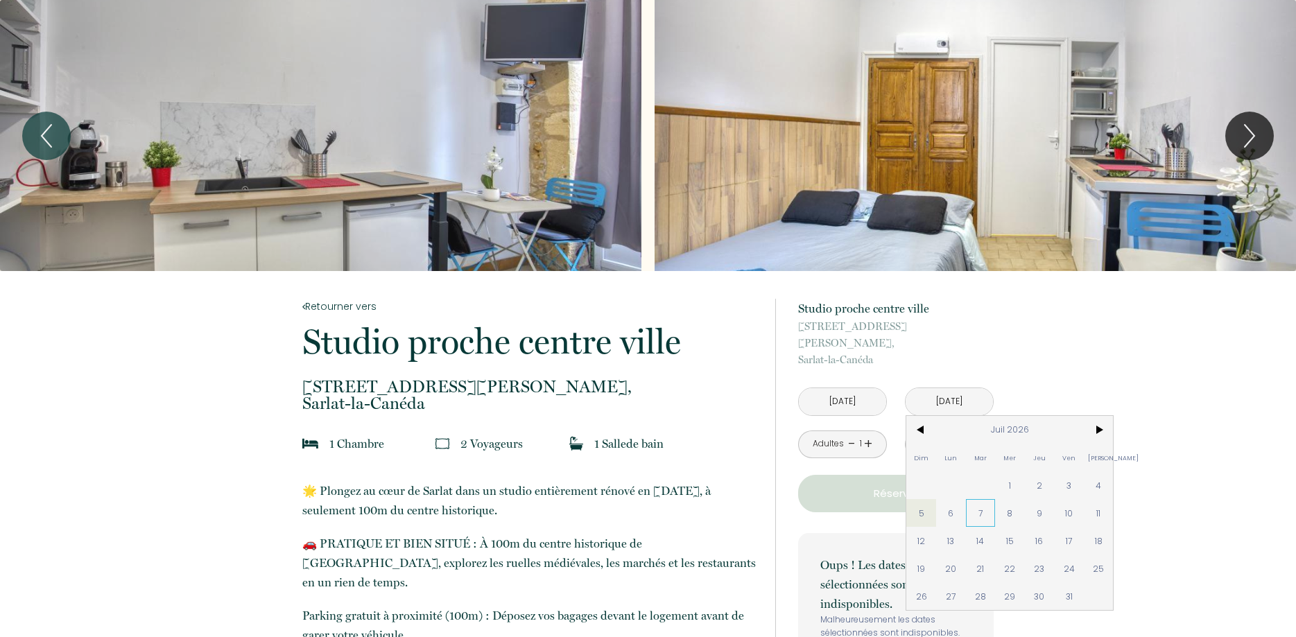
click at [973, 499] on span "7" at bounding box center [981, 513] width 30 height 28
type input "Mar 07 Juil 2026"
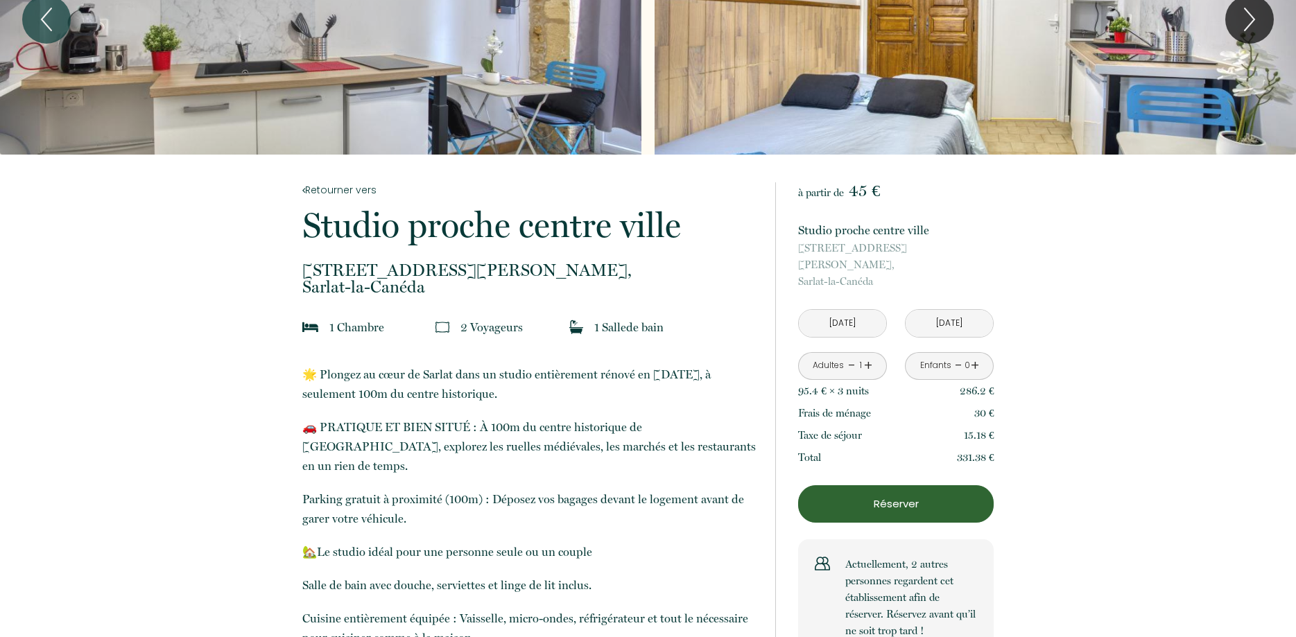
scroll to position [141, 0]
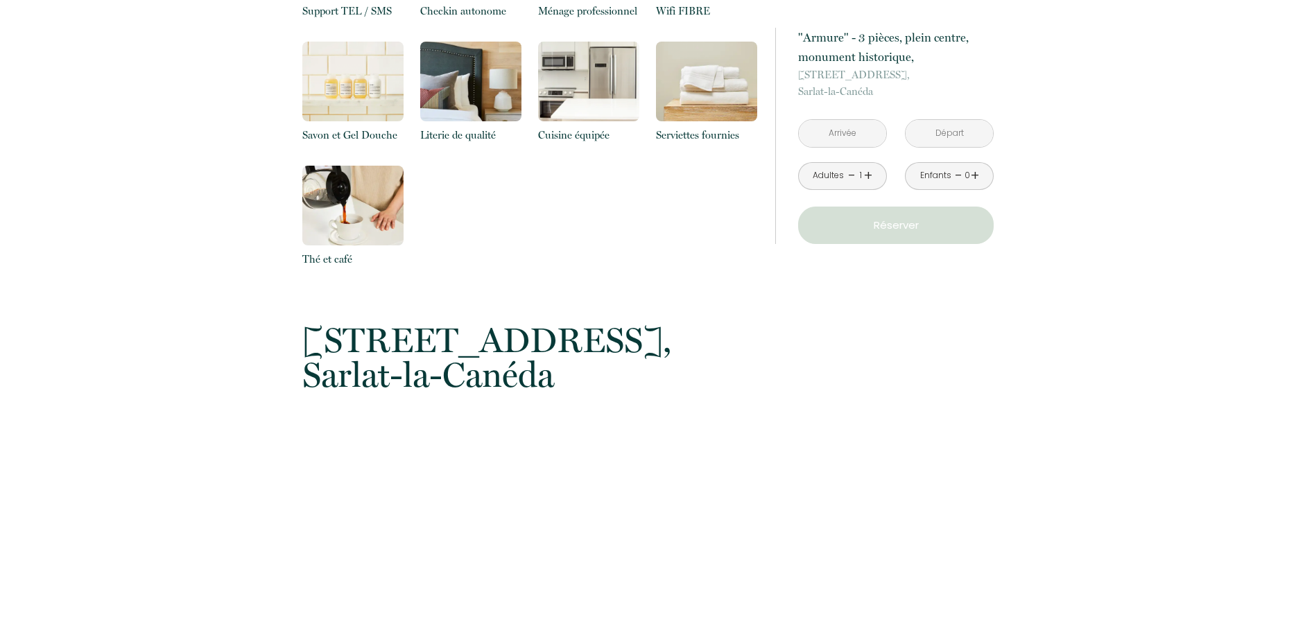
scroll to position [1768, 0]
